Goal: Navigation & Orientation: Find specific page/section

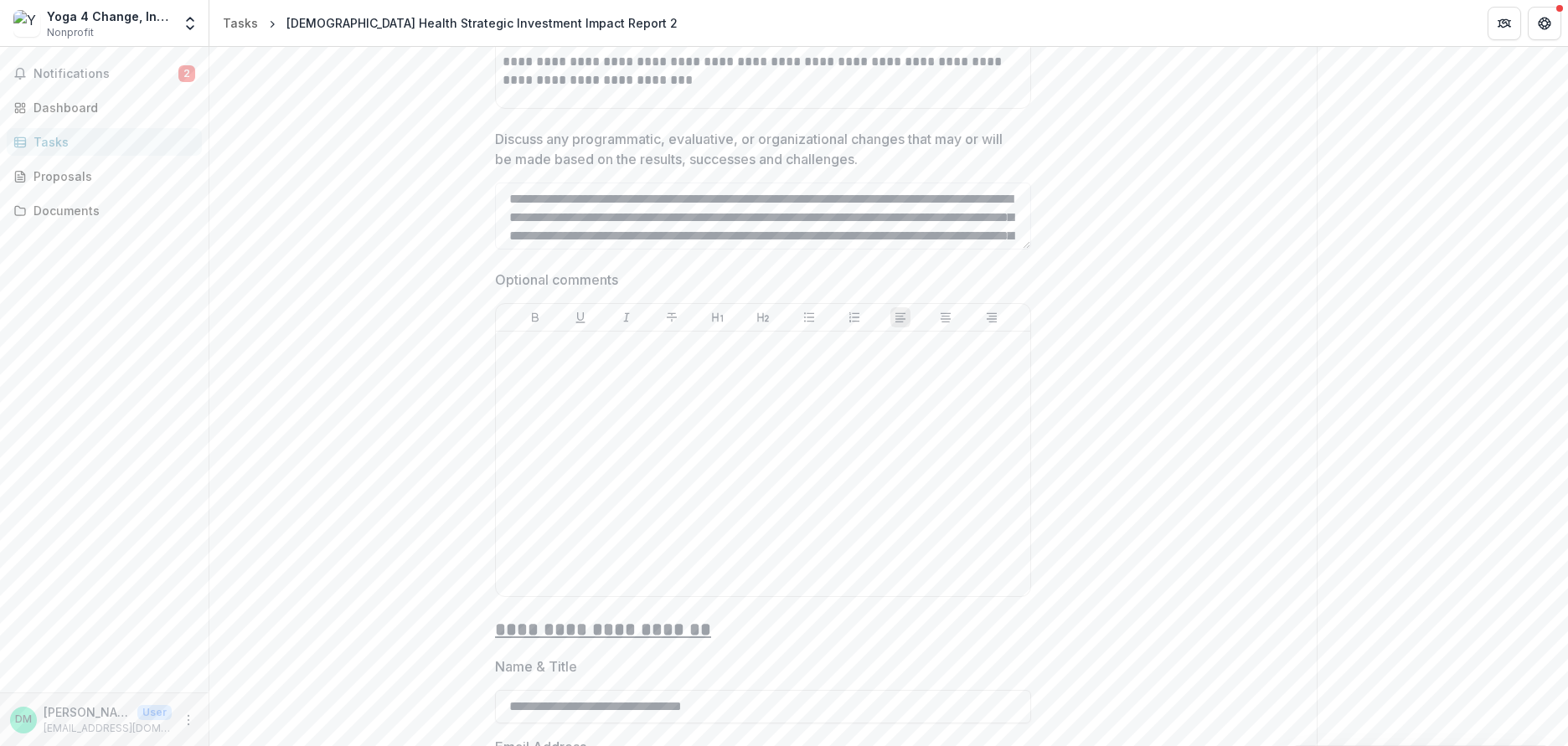
scroll to position [3695, 0]
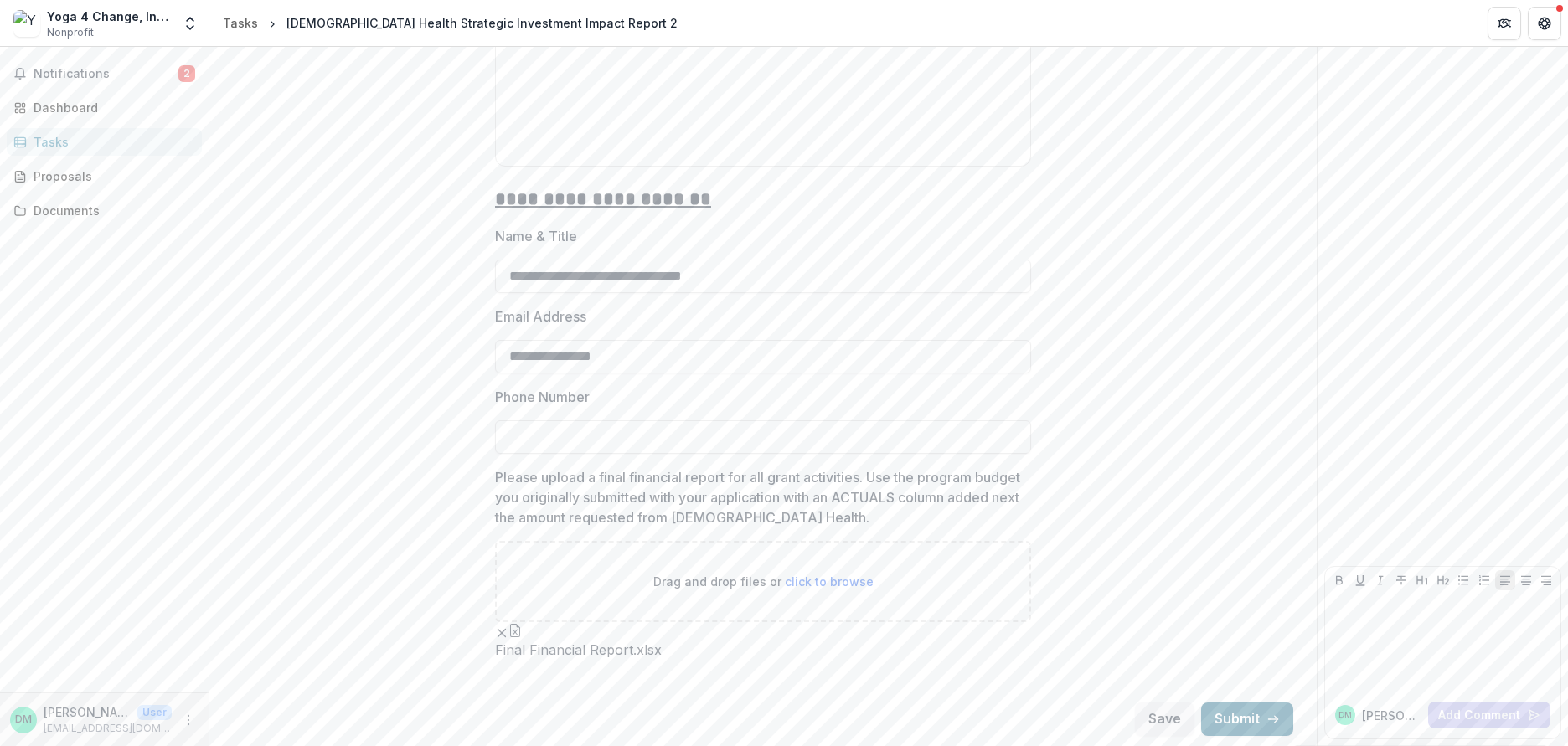
click at [1241, 717] on button "Submit" at bounding box center [1247, 719] width 92 height 34
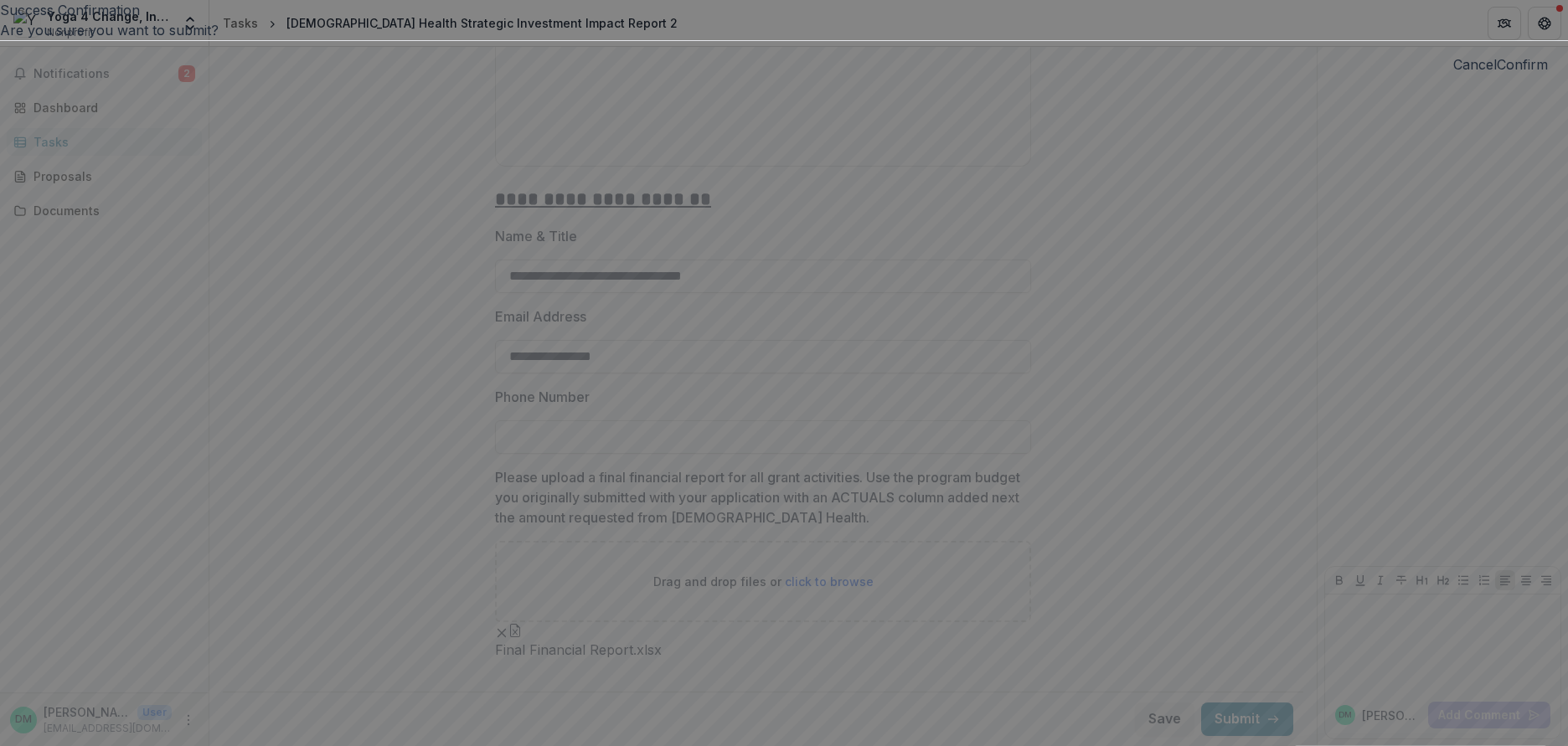
click at [1453, 75] on button "Cancel" at bounding box center [1475, 64] width 44 height 21
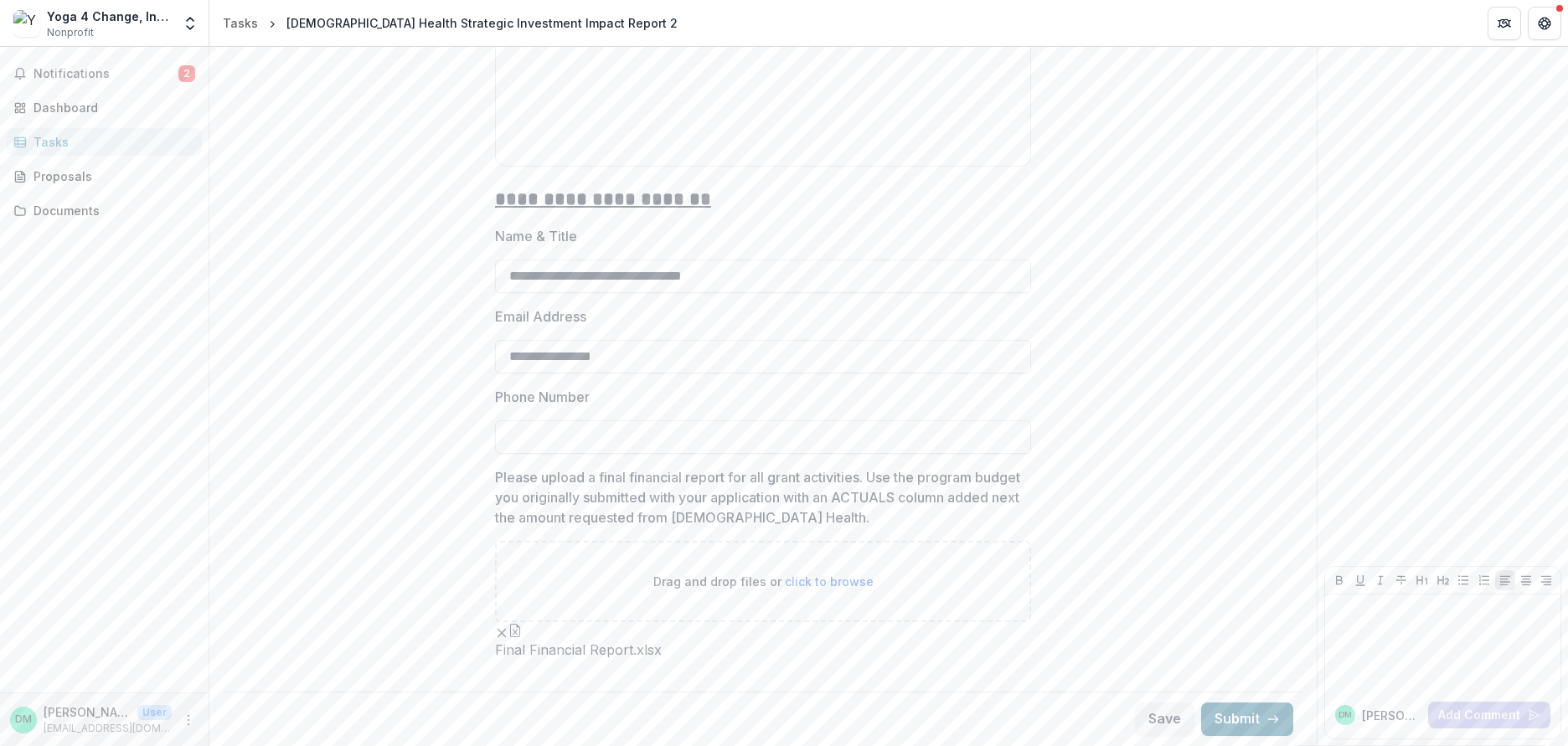
click at [1233, 725] on button "Submit" at bounding box center [1247, 719] width 92 height 34
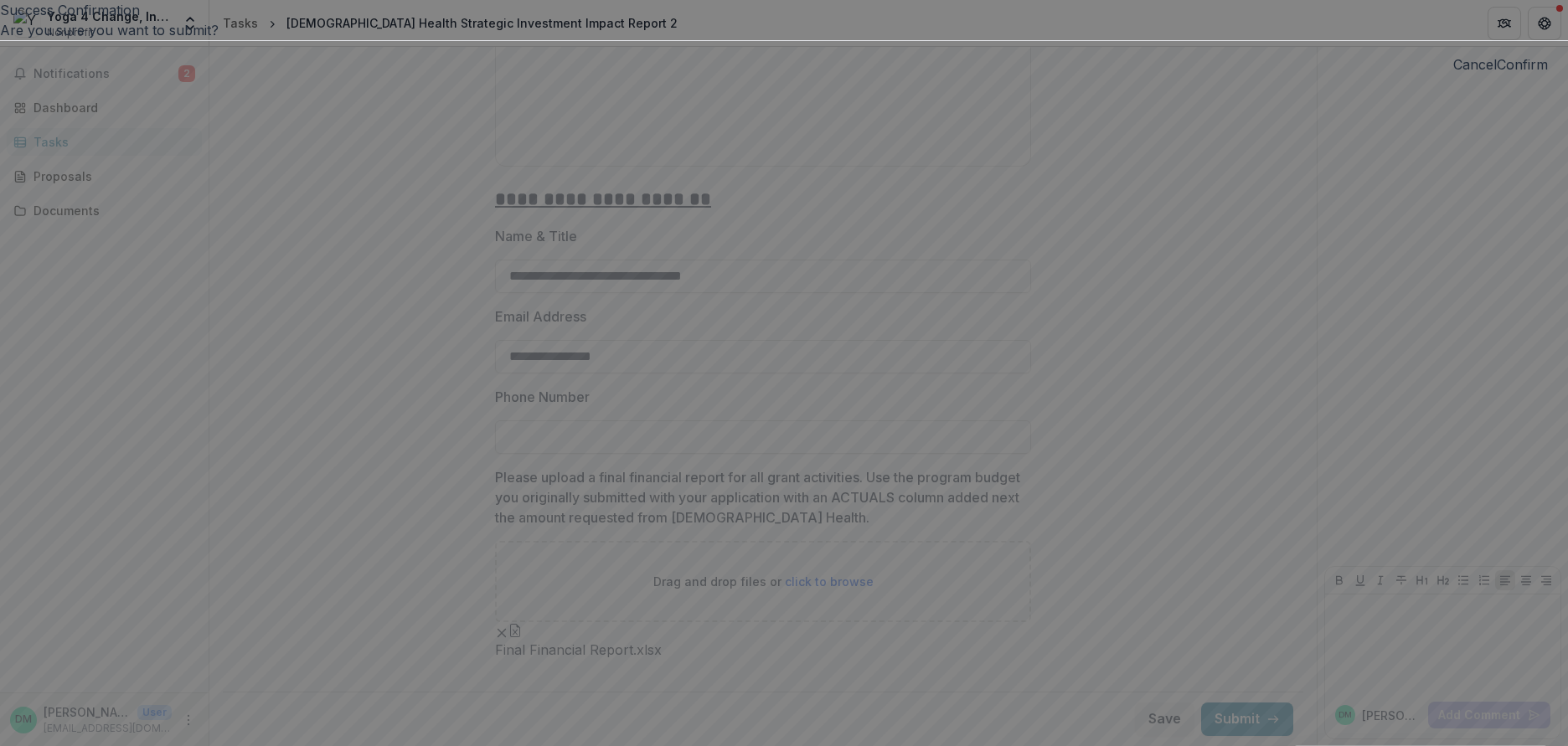
click at [1496, 75] on button "Confirm" at bounding box center [1521, 64] width 51 height 21
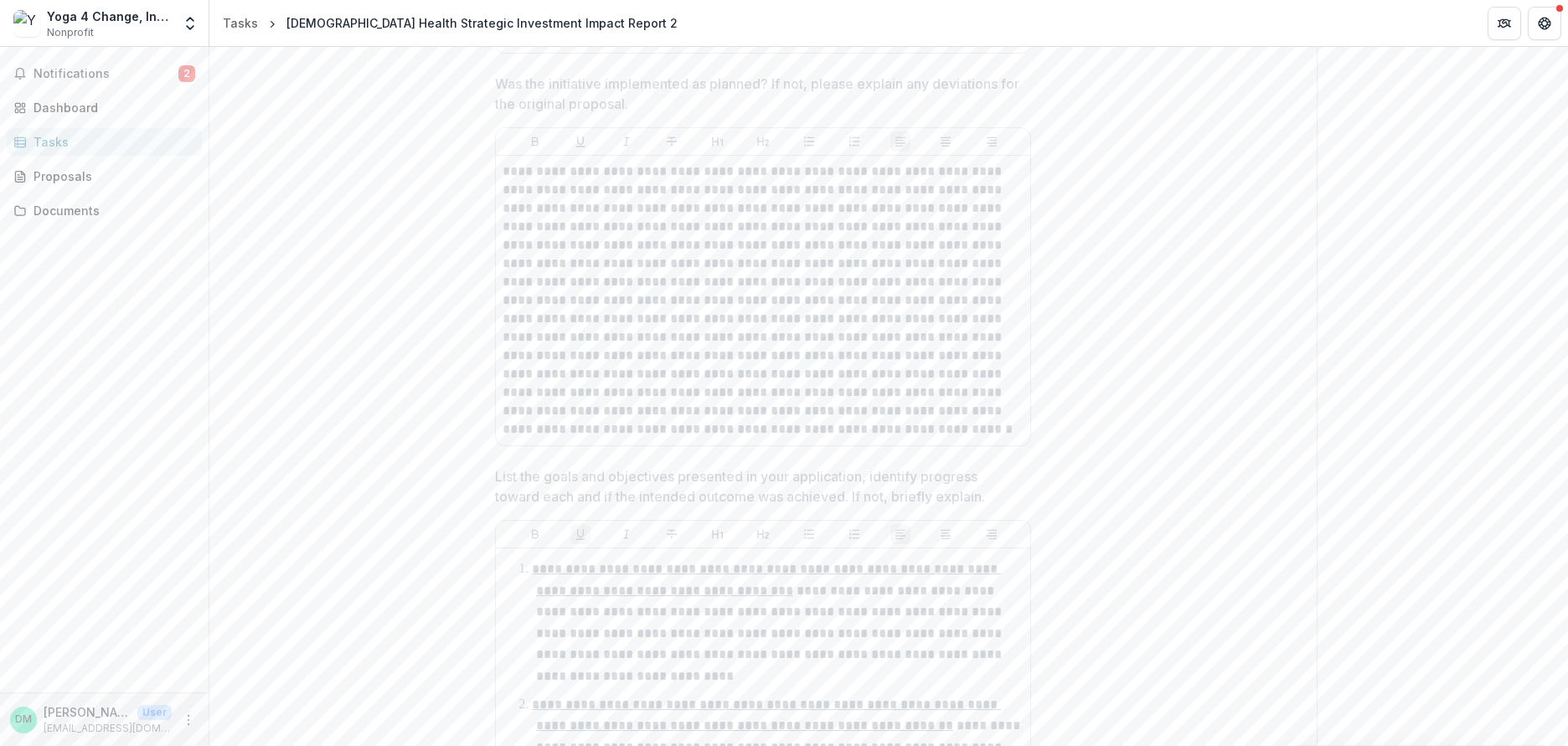
scroll to position [0, 0]
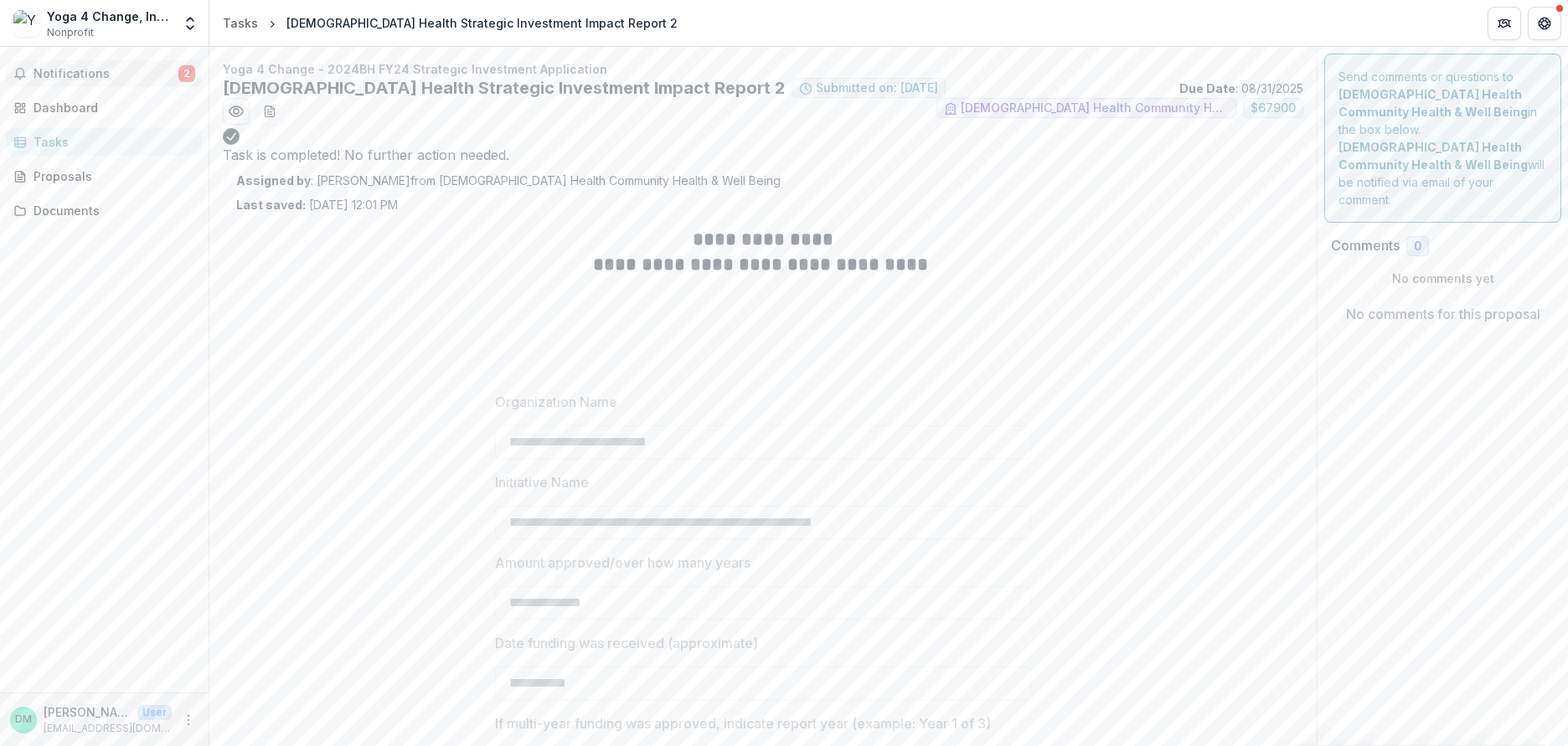
click at [87, 72] on span "Notifications" at bounding box center [106, 74] width 145 height 14
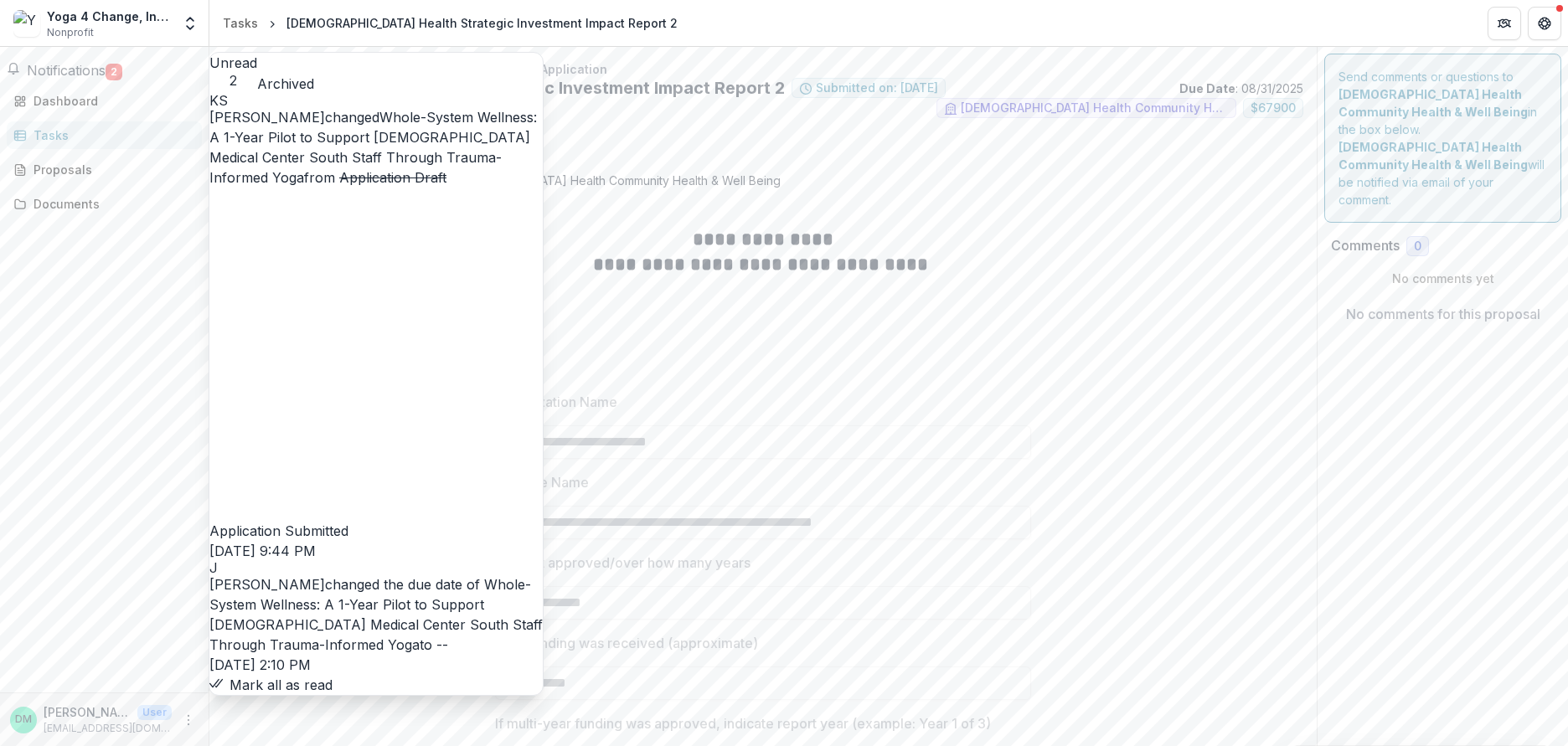
click at [410, 109] on link "Whole-System Wellness: A 1-Year Pilot to Support [DEMOGRAPHIC_DATA] Medical Cen…" at bounding box center [373, 148] width 328 height 77
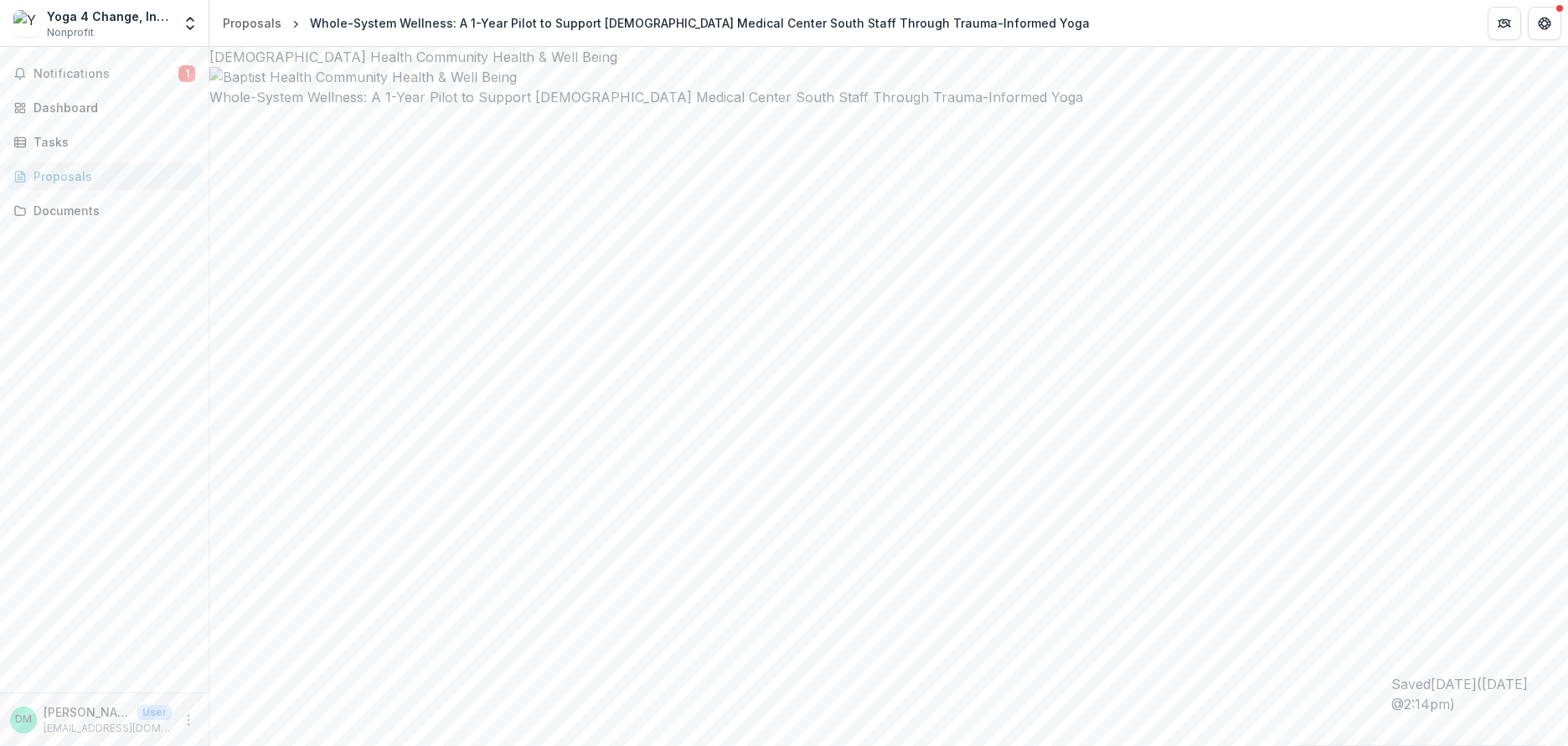
type input "**********"
type input "********"
type input "*******"
click at [61, 68] on span "Notifications" at bounding box center [106, 74] width 145 height 14
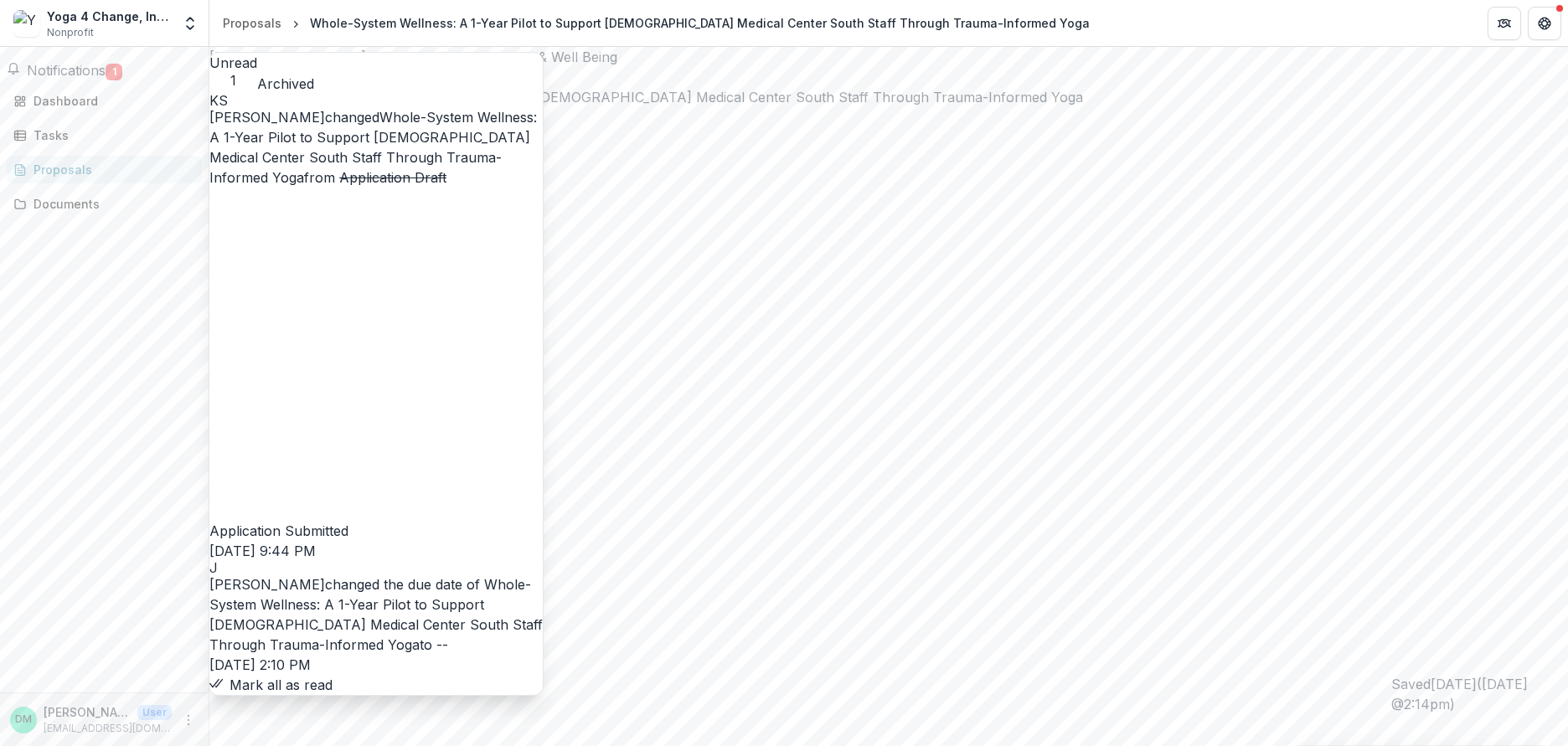
click at [331, 576] on link "Whole-System Wellness: A 1-Year Pilot to Support [DEMOGRAPHIC_DATA] Medical Cen…" at bounding box center [375, 614] width 333 height 77
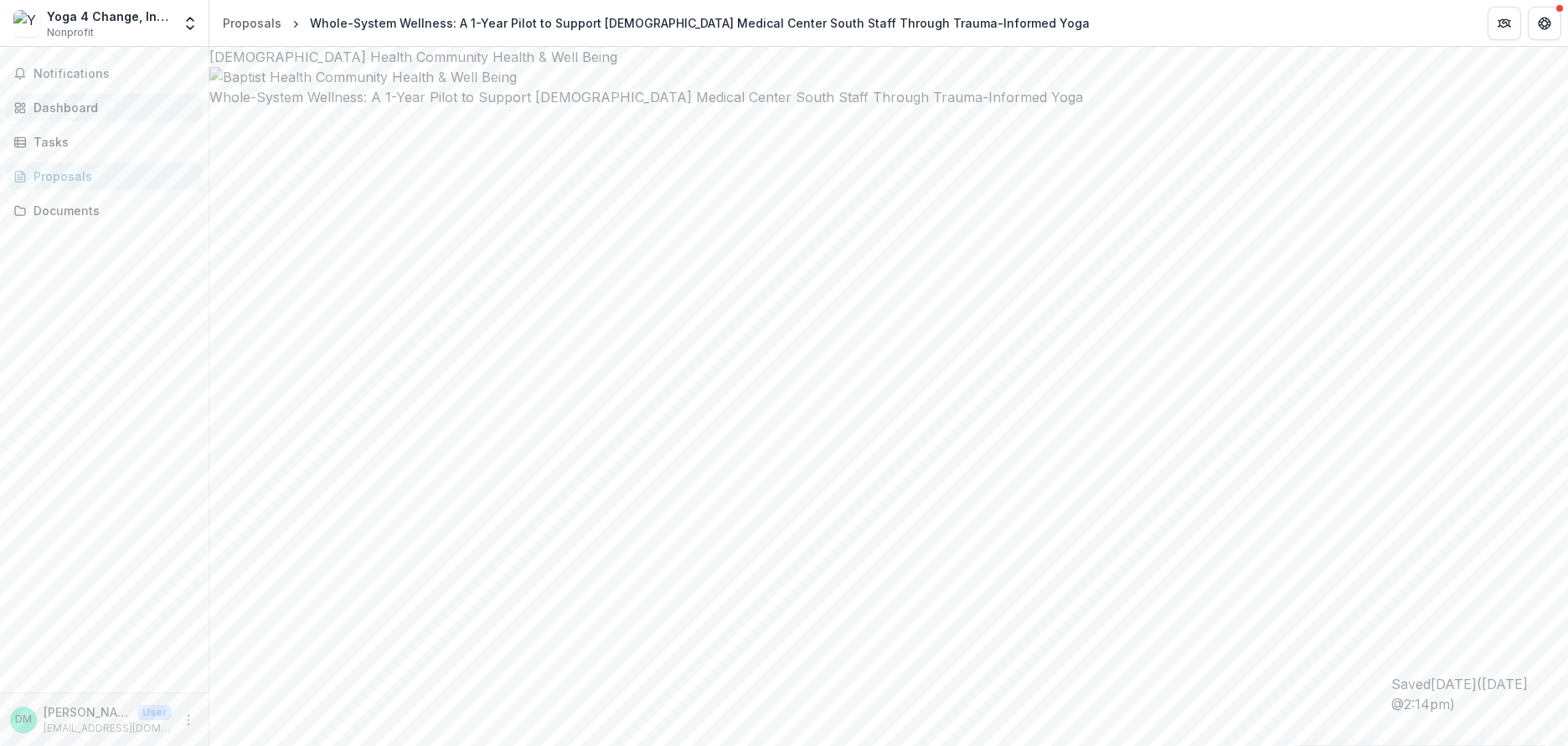
click at [73, 109] on div "Dashboard" at bounding box center [111, 107] width 155 height 18
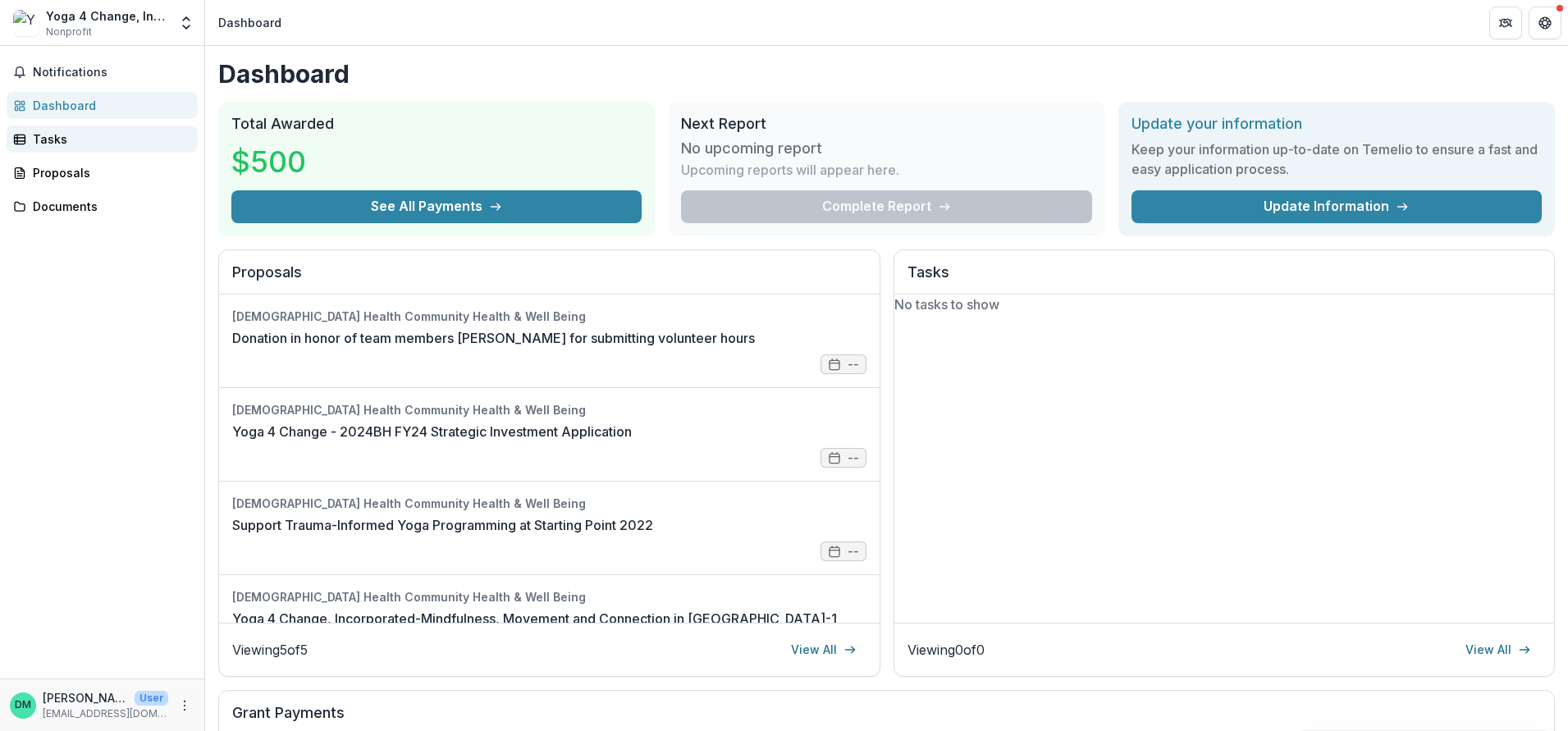
click at [57, 136] on div "Tasks" at bounding box center [109, 139] width 152 height 17
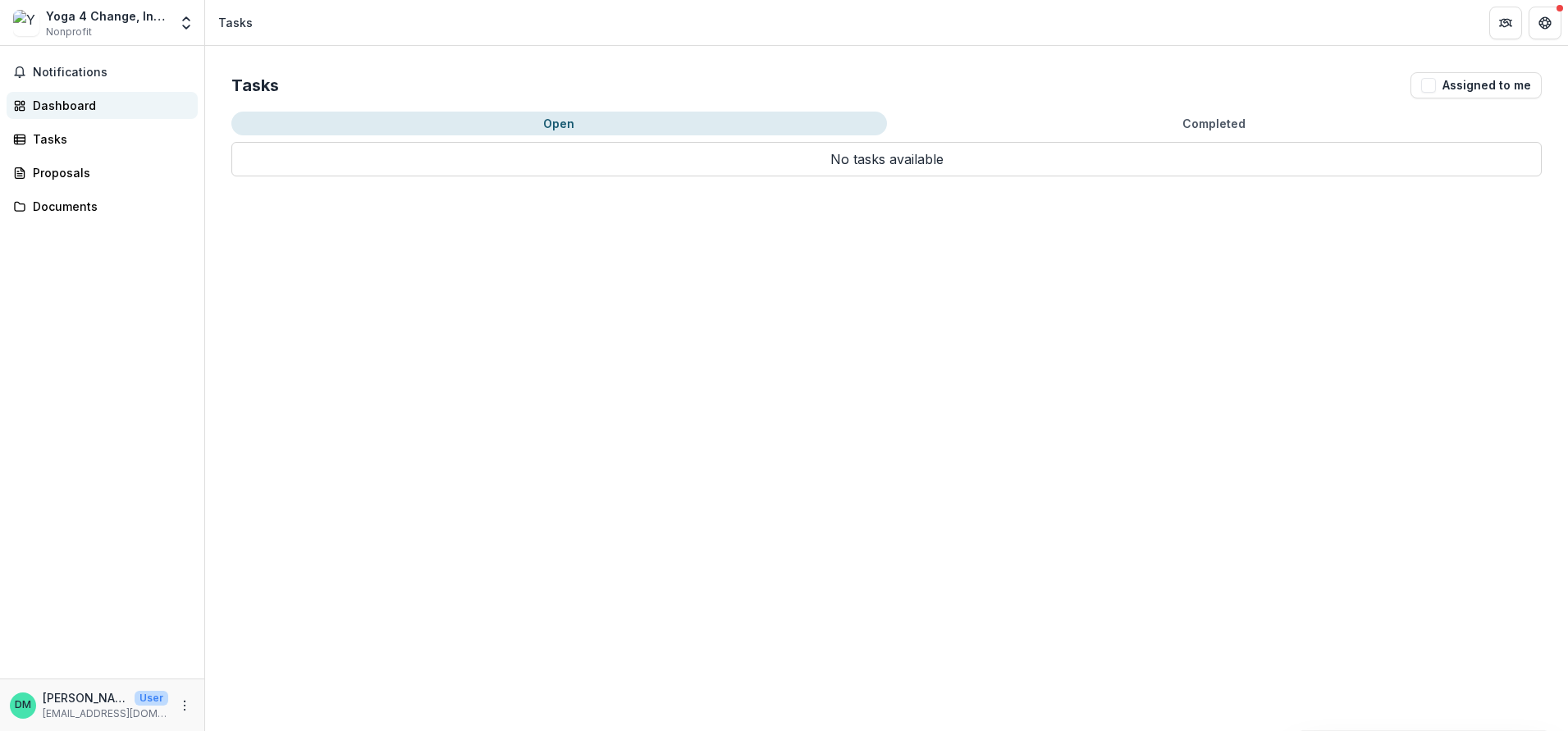
click at [71, 107] on div "Dashboard" at bounding box center [109, 105] width 152 height 17
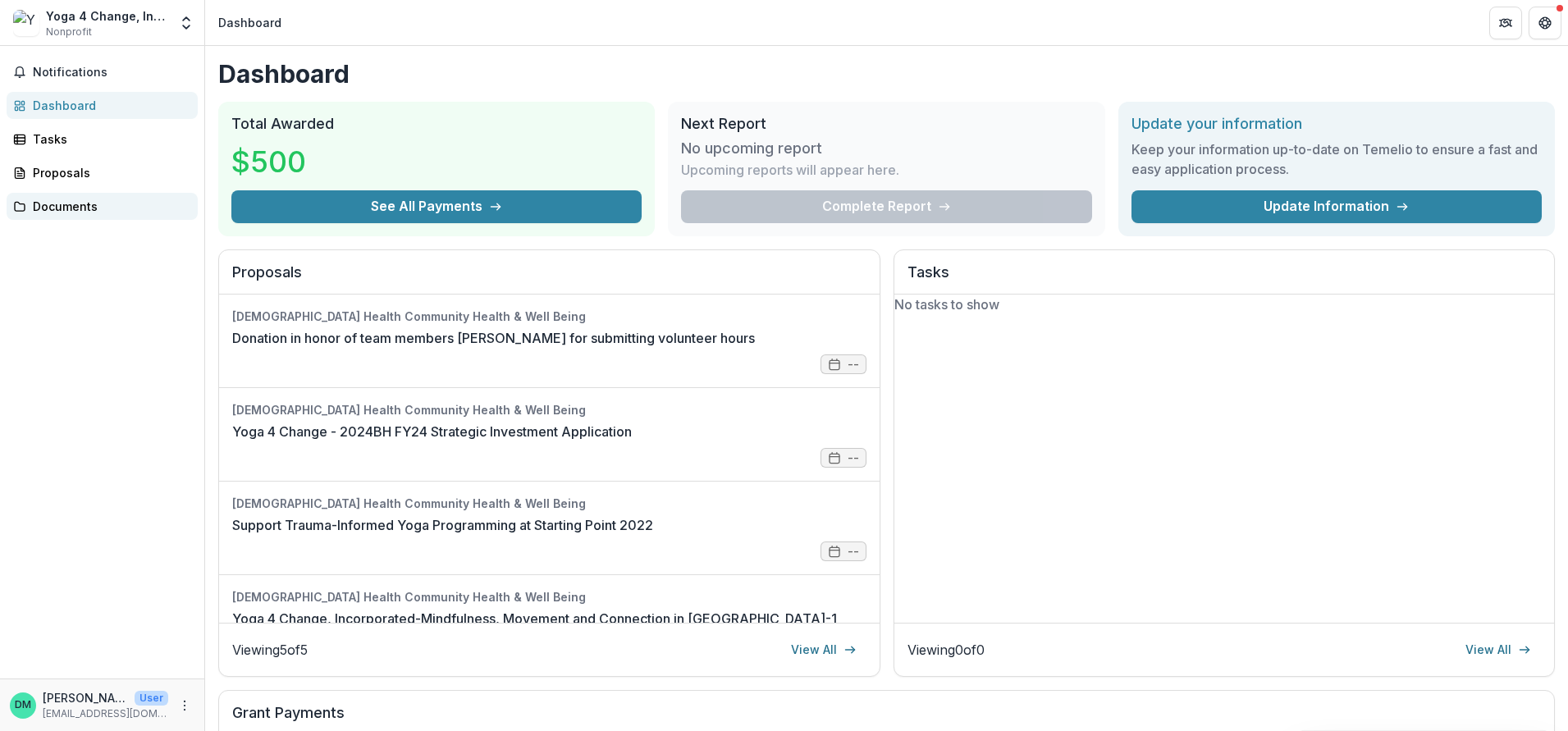
click at [66, 210] on div "Documents" at bounding box center [109, 206] width 152 height 17
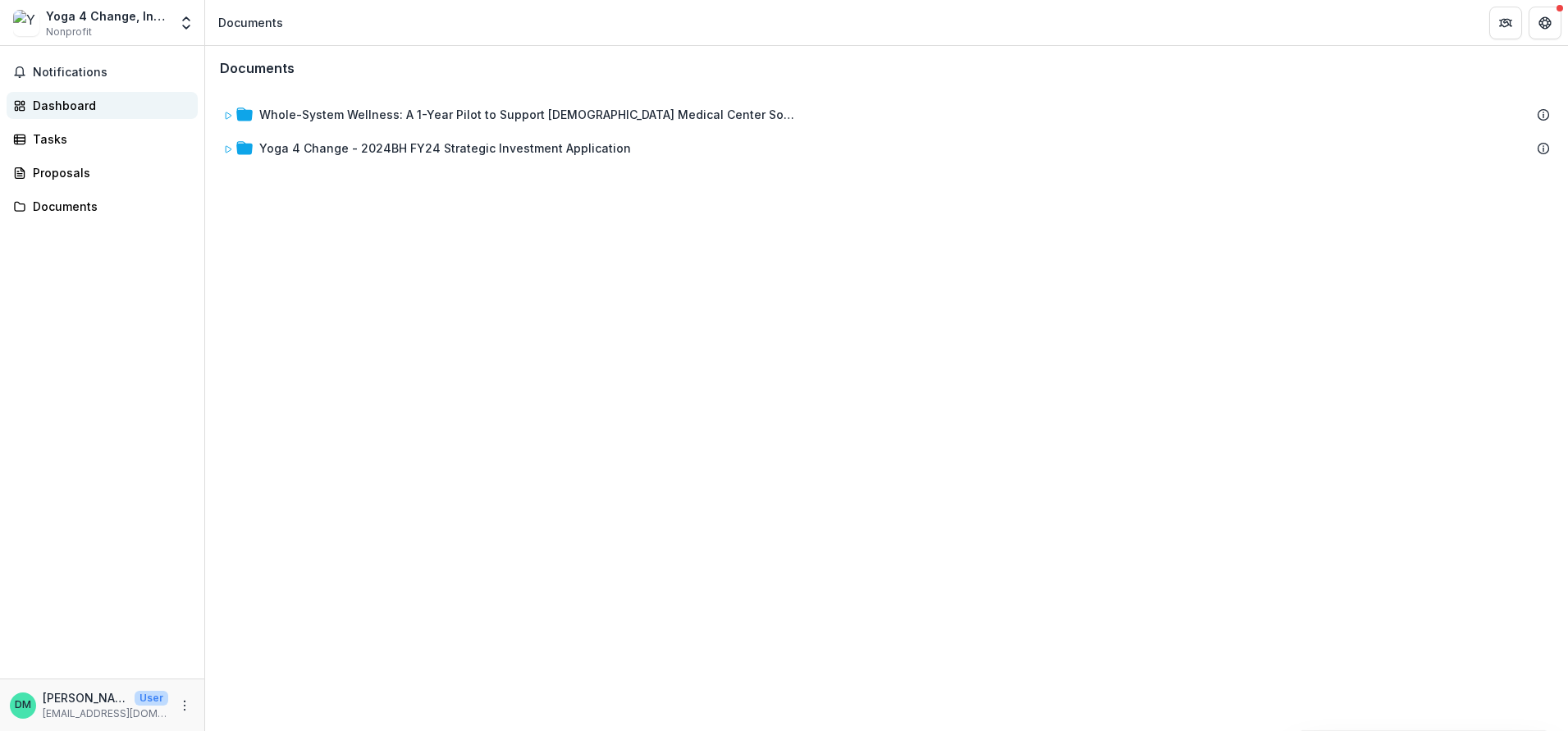
click at [69, 102] on div "Dashboard" at bounding box center [109, 105] width 152 height 17
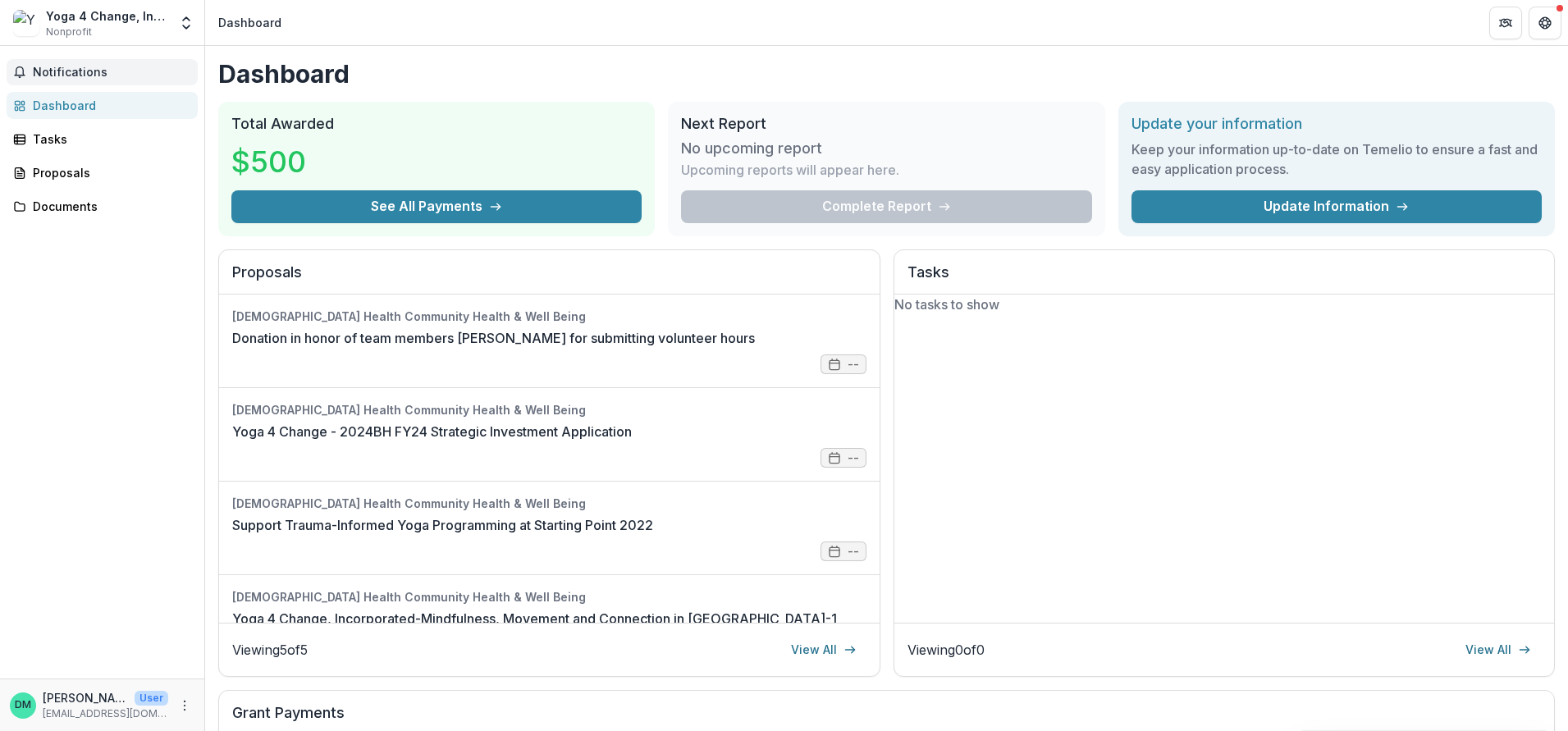
click at [72, 67] on span "Notifications" at bounding box center [112, 72] width 158 height 14
click at [58, 107] on div "Dashboard" at bounding box center [109, 99] width 152 height 17
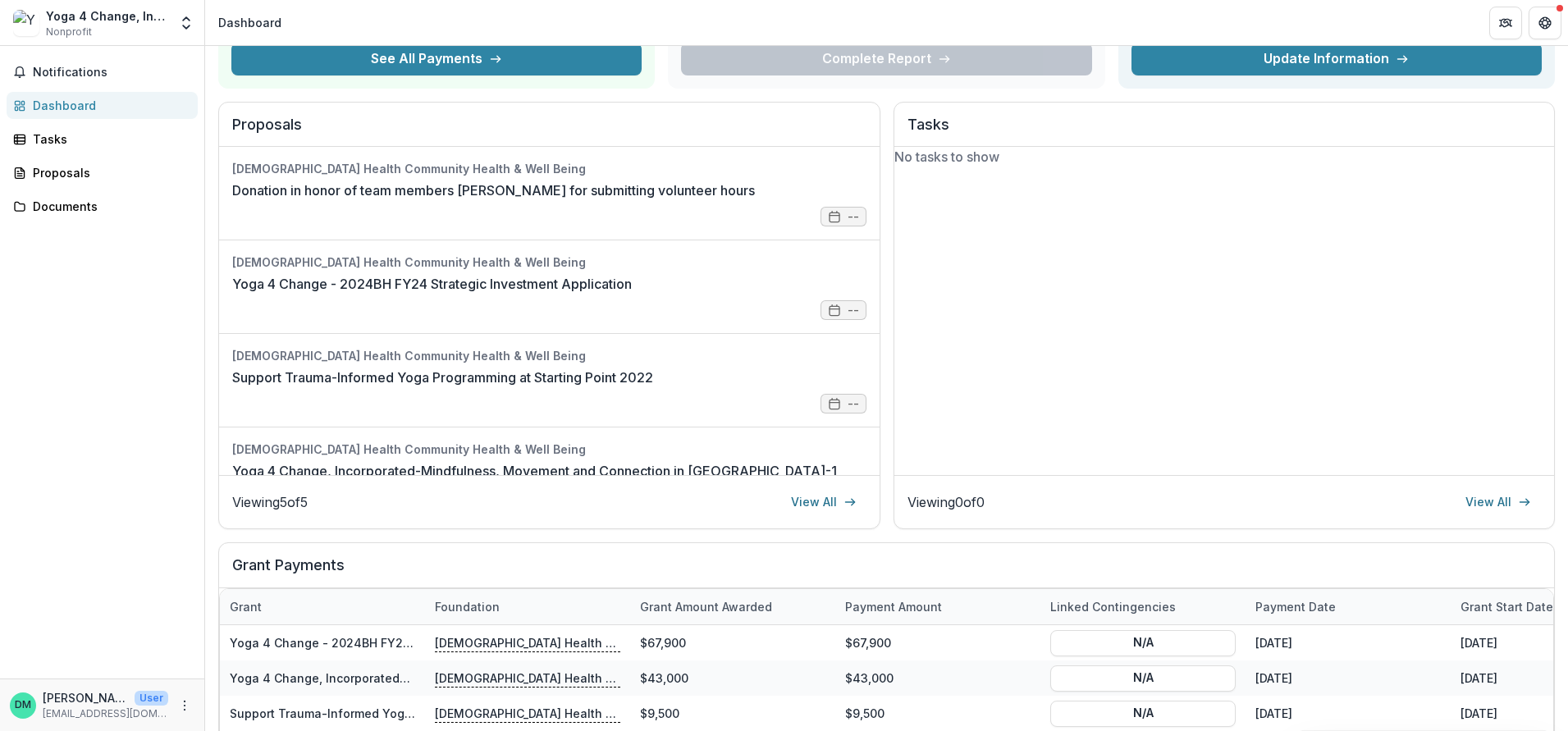
scroll to position [282, 0]
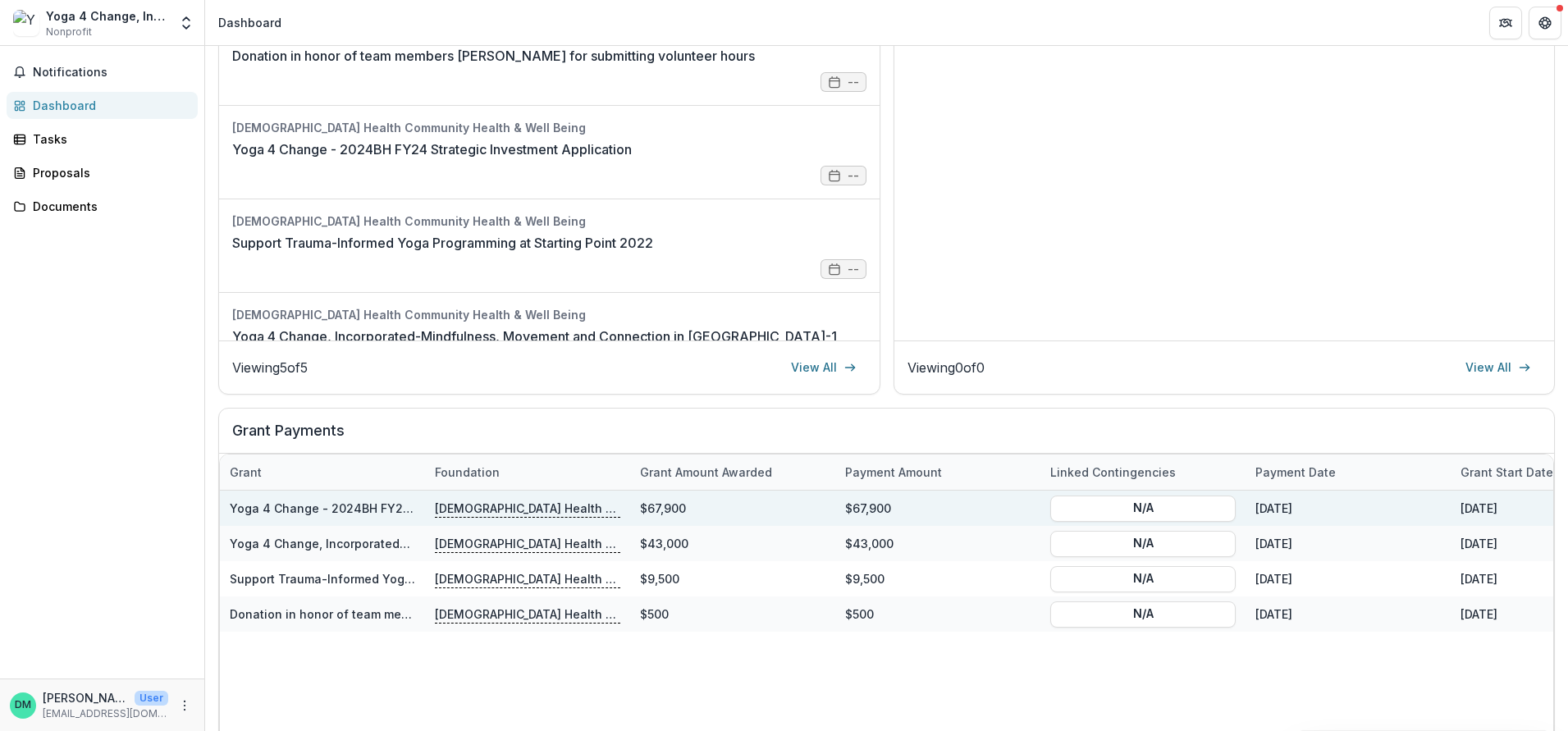
click at [395, 503] on link "Yoga 4 Change - 2024BH FY24 Strategic Investment Application" at bounding box center [415, 508] width 371 height 14
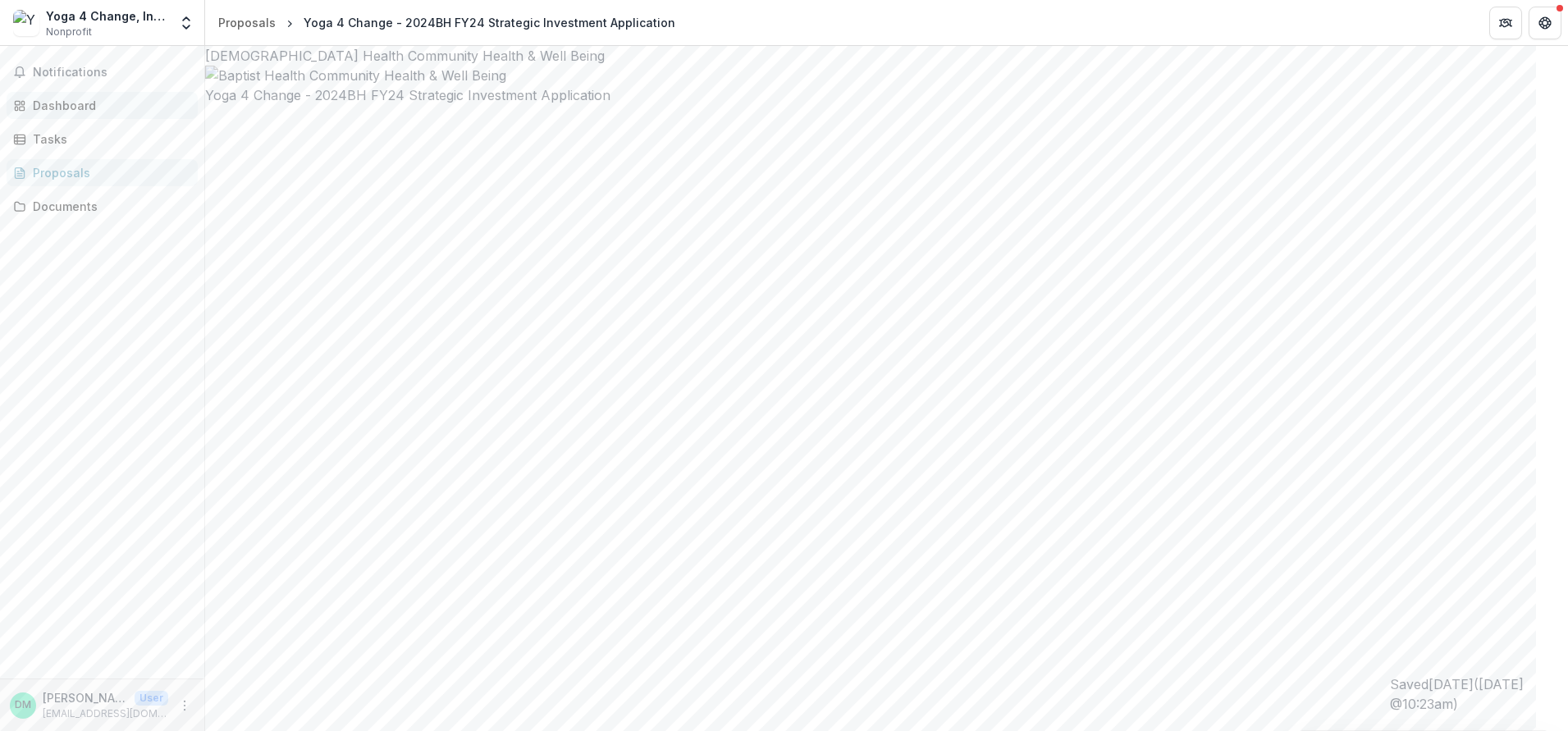
click at [70, 105] on div "Dashboard" at bounding box center [109, 105] width 152 height 17
